Goal: Information Seeking & Learning: Learn about a topic

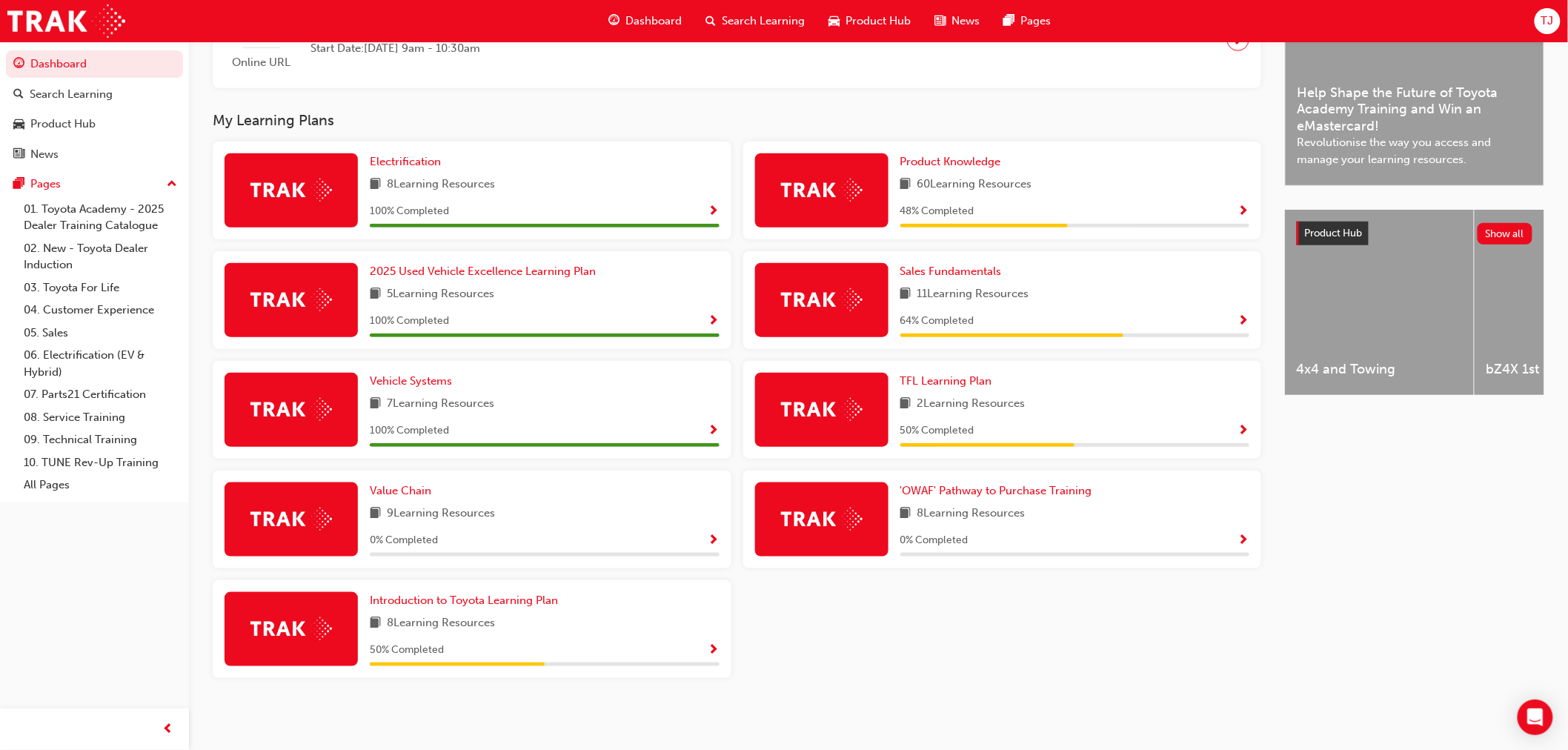
scroll to position [420, 0]
click at [976, 269] on span "Sales Fundamentals" at bounding box center [951, 270] width 101 height 13
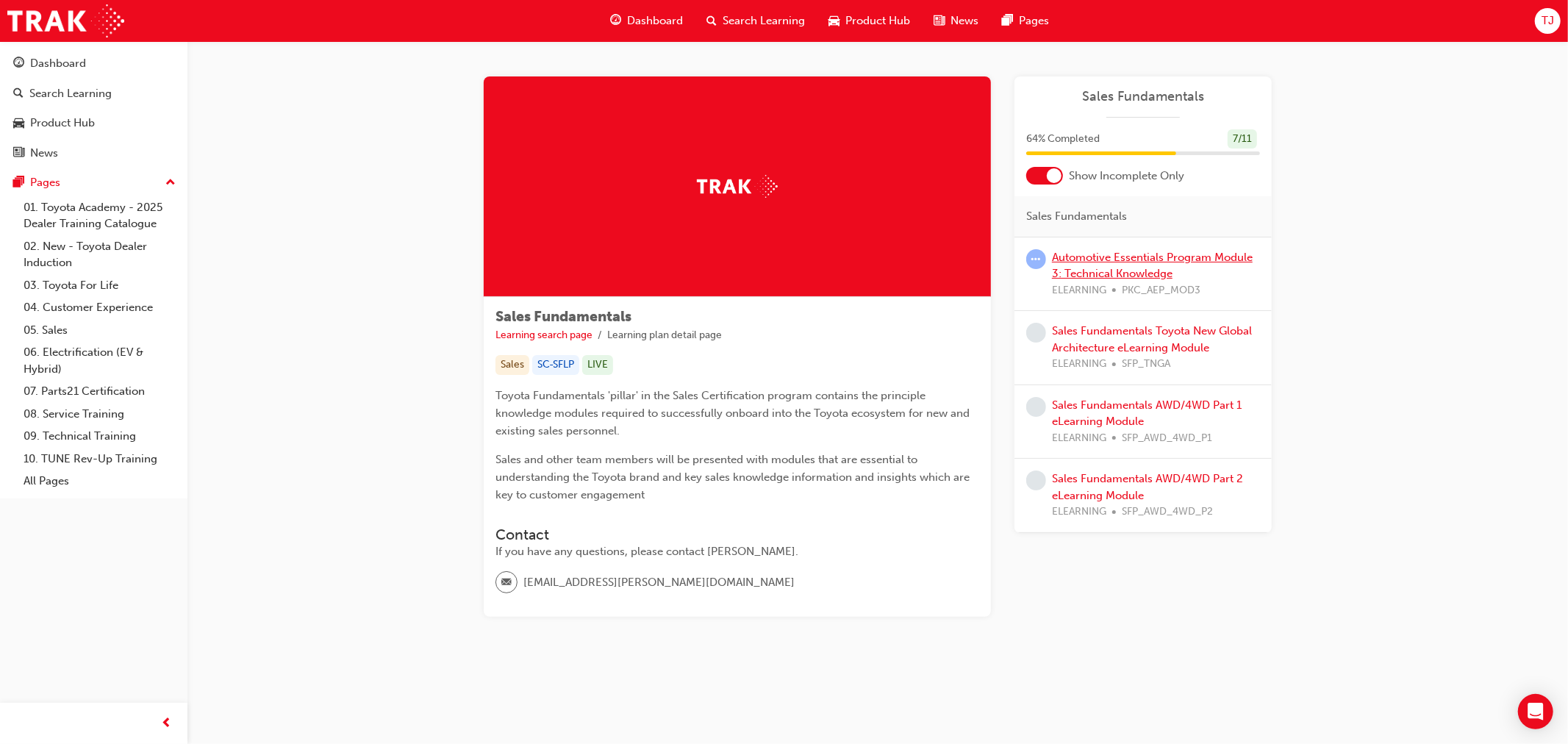
click at [1098, 271] on link "Automotive Essentials Program Module 3: Technical Knowledge" at bounding box center [1152, 265] width 200 height 30
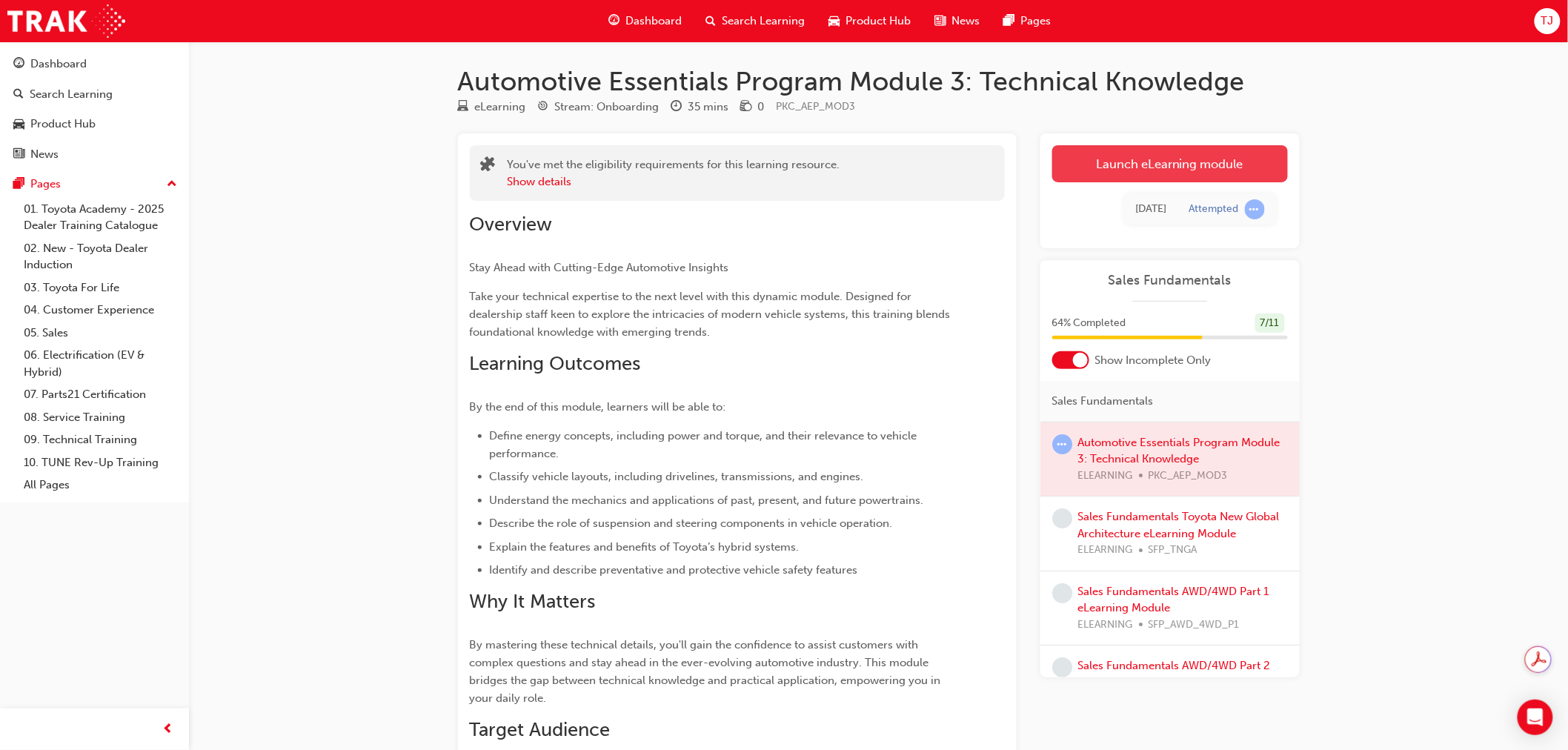
click at [1077, 168] on link "Launch eLearning module" at bounding box center [1170, 163] width 235 height 37
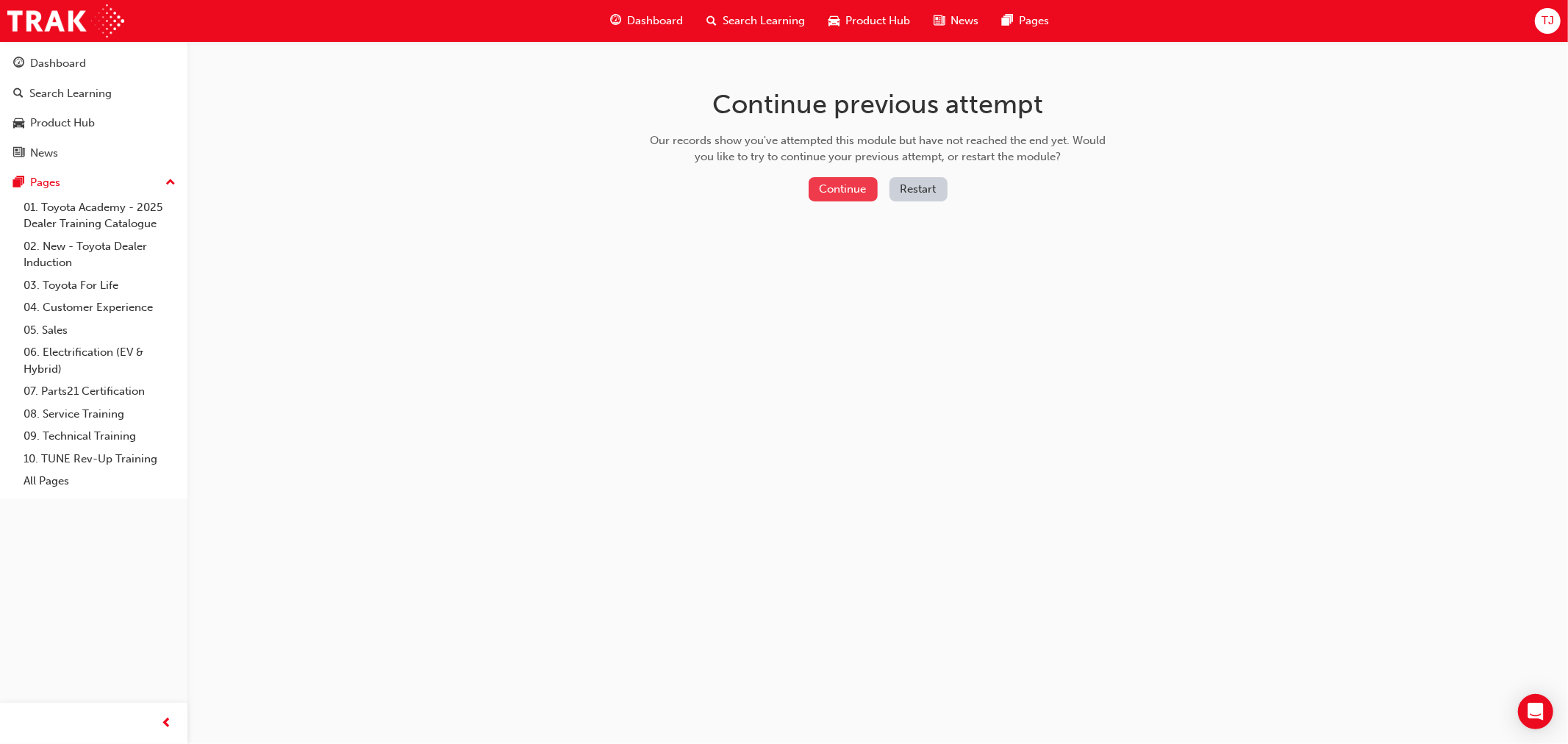
click at [839, 194] on button "Continue" at bounding box center [844, 189] width 70 height 25
